Goal: Task Accomplishment & Management: Manage account settings

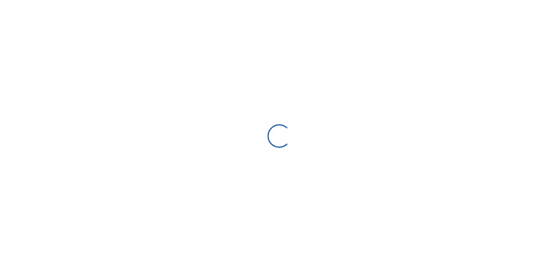
scroll to position [109, 109]
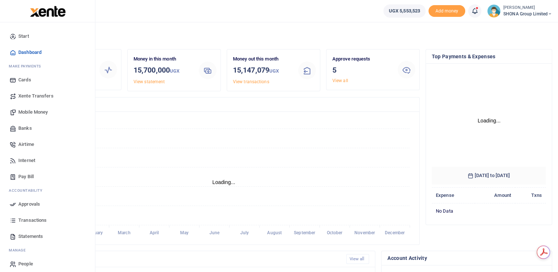
click at [29, 204] on span "Approvals" at bounding box center [29, 204] width 22 height 7
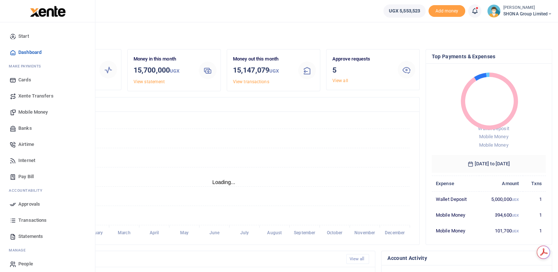
scroll to position [6, 6]
click at [29, 204] on span "Approvals" at bounding box center [29, 204] width 22 height 7
click at [36, 198] on link "Approvals" at bounding box center [47, 204] width 83 height 16
click at [32, 203] on span "Approvals" at bounding box center [29, 204] width 22 height 7
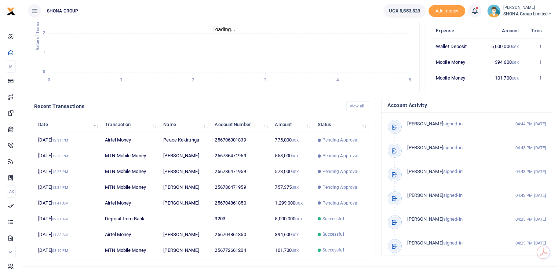
scroll to position [164, 0]
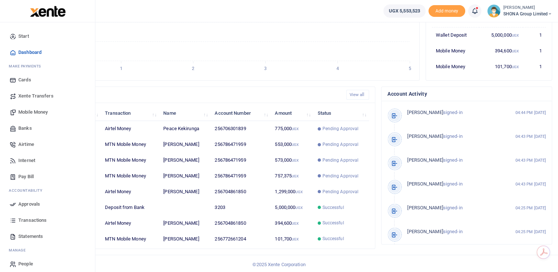
click at [25, 205] on span "Approvals" at bounding box center [29, 204] width 22 height 7
click at [28, 202] on span "Approvals" at bounding box center [29, 204] width 22 height 7
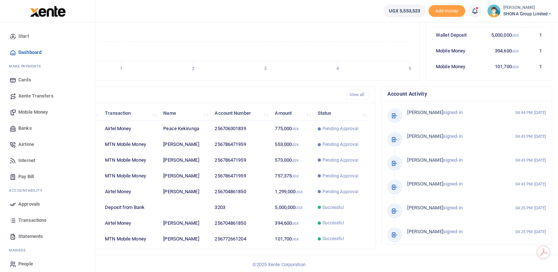
click at [28, 202] on span "Approvals" at bounding box center [29, 204] width 22 height 7
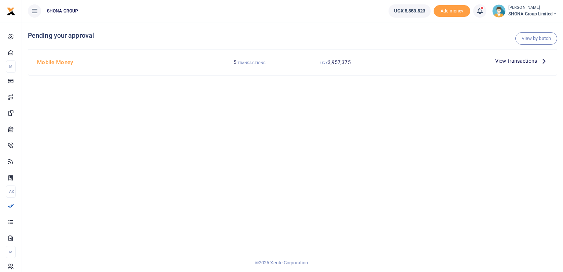
click at [543, 60] on icon at bounding box center [544, 61] width 8 height 8
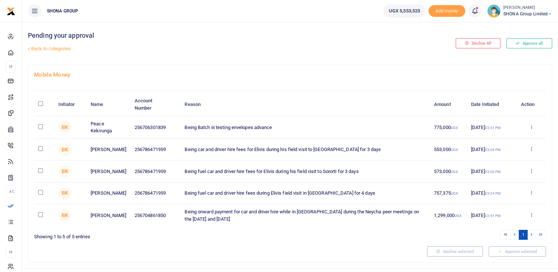
click at [39, 147] on input "checkbox" at bounding box center [40, 148] width 5 height 5
checkbox input "true"
click at [41, 193] on input "checkbox" at bounding box center [40, 192] width 5 height 5
checkbox input "true"
click at [40, 127] on input "checkbox" at bounding box center [40, 126] width 5 height 5
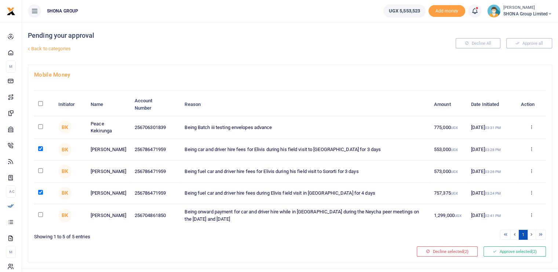
checkbox input "true"
click at [516, 253] on button "Approve selected (3)" at bounding box center [514, 251] width 62 height 10
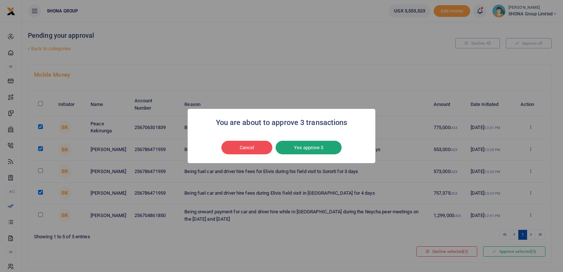
click at [310, 142] on button "Yes approve 3" at bounding box center [309, 148] width 66 height 14
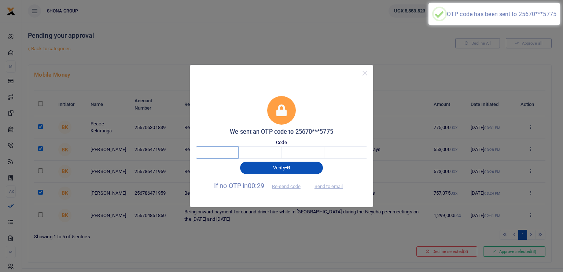
click at [213, 149] on input "text" at bounding box center [217, 152] width 43 height 12
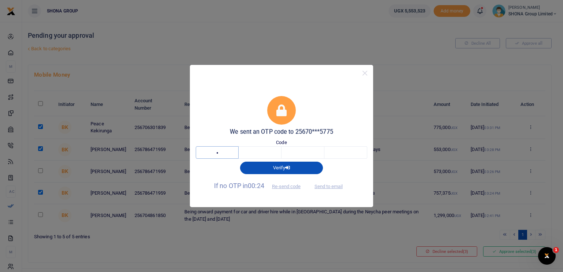
type input "6"
type input "2"
type input "4"
type input "9"
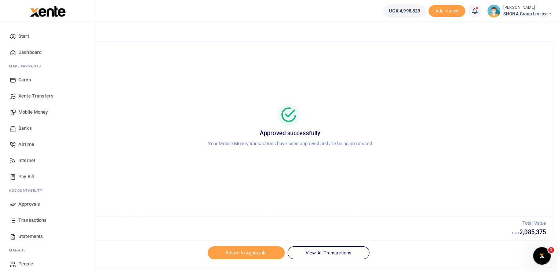
click at [32, 202] on span "Approvals" at bounding box center [29, 204] width 22 height 7
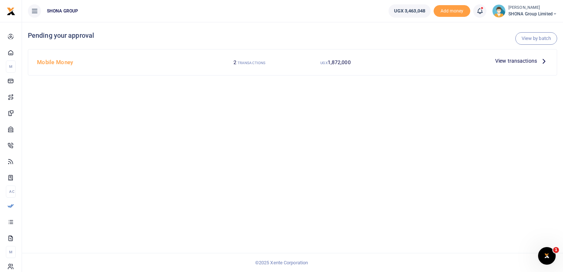
click at [544, 58] on icon at bounding box center [544, 61] width 8 height 8
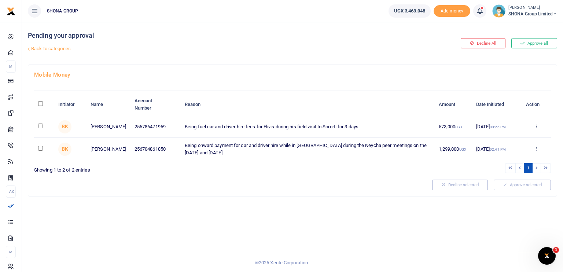
drag, startPoint x: 535, startPoint y: 125, endPoint x: 530, endPoint y: 125, distance: 5.9
click at [535, 125] on icon at bounding box center [536, 126] width 5 height 5
click at [502, 155] on link "Decline" at bounding box center [510, 155] width 58 height 10
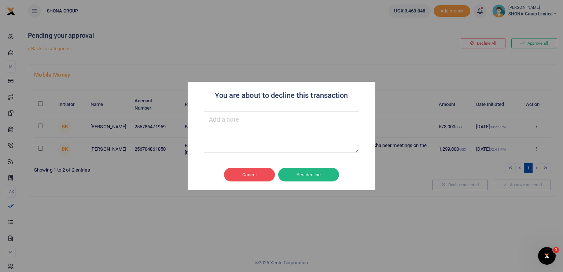
click at [250, 124] on textarea "Type your message here" at bounding box center [282, 132] width 156 height 42
type textarea "error"
click at [313, 174] on button "Yes decline" at bounding box center [308, 175] width 61 height 14
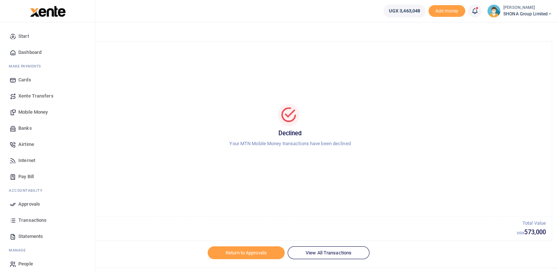
click at [29, 218] on span "Transactions" at bounding box center [32, 220] width 28 height 7
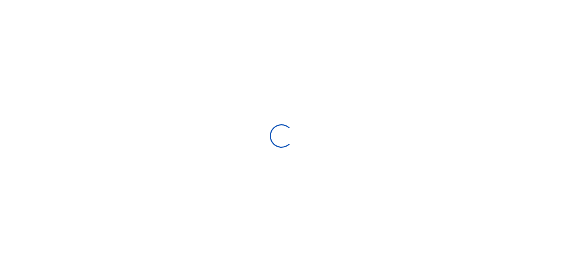
select select
type input "[DATE] - [DATE]"
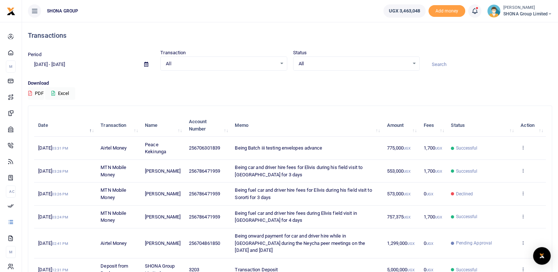
drag, startPoint x: 551, startPoint y: 1, endPoint x: 340, endPoint y: 66, distance: 220.7
click at [340, 66] on span "All" at bounding box center [354, 63] width 110 height 7
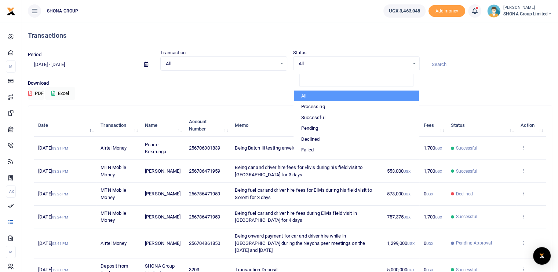
click at [531, 11] on span "SHONA Group Limited" at bounding box center [527, 14] width 49 height 7
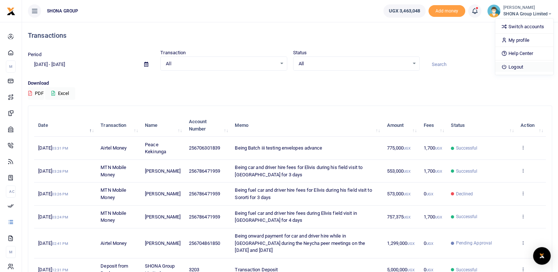
click at [511, 64] on link "Logout" at bounding box center [524, 67] width 58 height 10
